Goal: Information Seeking & Learning: Learn about a topic

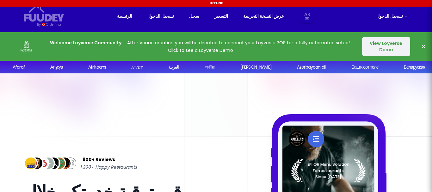
select select "ar"
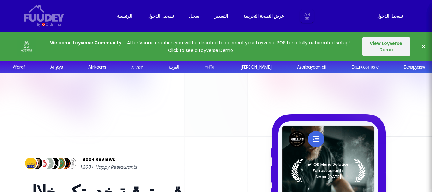
click at [306, 14] on select "Ar En Aa Ab Af Am Ar As Ay Az Ba Be Bg Bh Bi Bn Bo Br Ca Co Cs Cy Da De Dz El E…" at bounding box center [307, 16] width 12 height 14
click at [301, 9] on select "Ar En Aa Ab Af Am Ar As Ay Az Ba Be Bg Bh Bi Bn Bo Br Ca Co Cs Cy Da De Dz El E…" at bounding box center [307, 16] width 12 height 14
click at [308, 15] on select "Ar En Aa Ab Af Am Ar As Ay Az Ba Be Bg Bh Bi Bn Bo Br Ca Co Cs Cy Da De Dz El E…" at bounding box center [307, 16] width 12 height 14
select select "ar"
click at [306, 15] on select "Ar En Aa Ab Af Am Ar As Ay Az Ba Be Bg Bh Bi Bn Bo Br Ca Co Cs Cy Da De Dz El E…" at bounding box center [307, 16] width 12 height 14
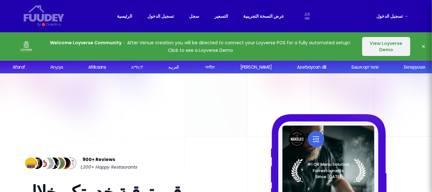
click at [301, 9] on select "Ar En Aa Ab Af Am Ar As Ay Az Ba Be Bg Bh Bi Bn Bo Br Ca Co Cs Cy Da De Dz El E…" at bounding box center [307, 16] width 12 height 14
click at [220, 16] on link "التسعير" at bounding box center [221, 16] width 14 height 8
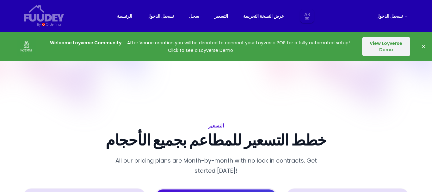
select select "ar"
click at [216, 18] on link "التسعير" at bounding box center [221, 16] width 14 height 8
select select "ar"
click at [217, 17] on link "التسعير" at bounding box center [221, 16] width 14 height 8
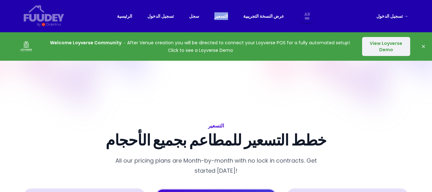
select select "ar"
click at [217, 17] on link "التسعير" at bounding box center [221, 16] width 14 height 8
select select "ar"
click at [217, 17] on link "التسعير" at bounding box center [221, 16] width 14 height 8
select select "ar"
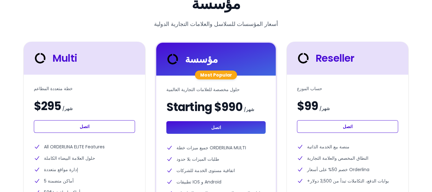
scroll to position [664, 0]
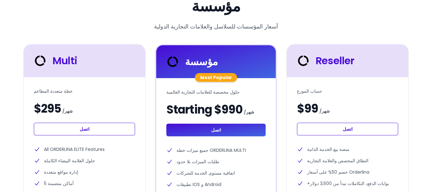
click at [216, 38] on div "مؤسسة أسعار المؤسسات للسلاسل والعلامات التجارية الدولية Multi خطة متعددة المطاع…" at bounding box center [216, 109] width 385 height 220
click at [214, 36] on div "مؤسسة أسعار المؤسسات للسلاسل والعلامات التجارية الدولية Multi خطة متعددة المطاع…" at bounding box center [216, 109] width 385 height 220
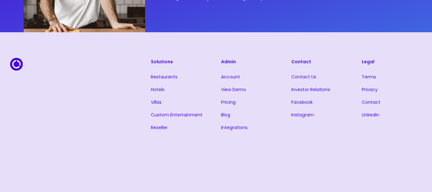
scroll to position [1455, 0]
